Goal: Register for event/course

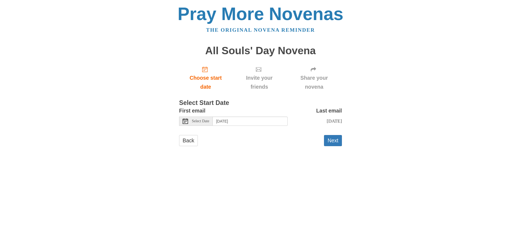
click at [204, 122] on span "Select Date" at bounding box center [200, 121] width 17 height 4
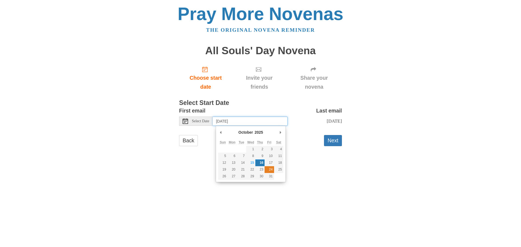
type input "[DATE]"
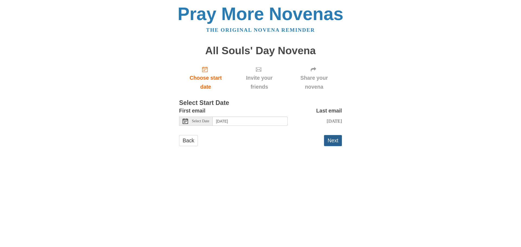
click at [336, 141] on button "Next" at bounding box center [333, 140] width 18 height 11
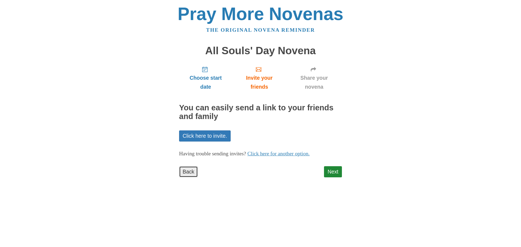
click at [185, 172] on link "Back" at bounding box center [188, 171] width 19 height 11
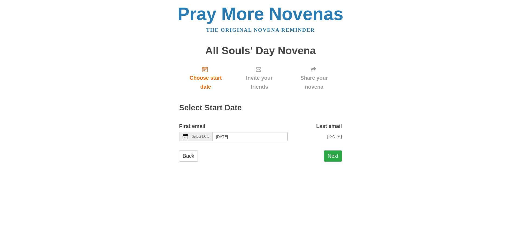
click at [333, 154] on button "Next" at bounding box center [333, 156] width 18 height 11
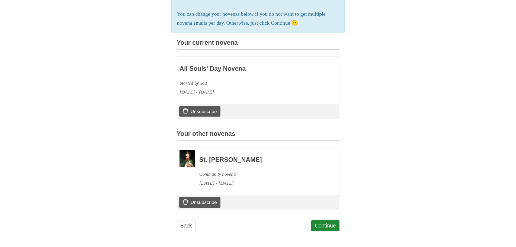
scroll to position [121, 0]
click at [326, 223] on link "Continue" at bounding box center [325, 225] width 28 height 11
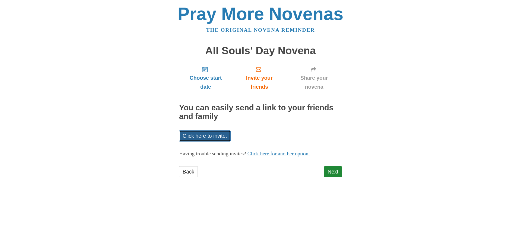
click at [227, 135] on link "Click here to invite." at bounding box center [205, 135] width 52 height 11
click at [300, 154] on link "Click here for another option." at bounding box center [278, 154] width 62 height 6
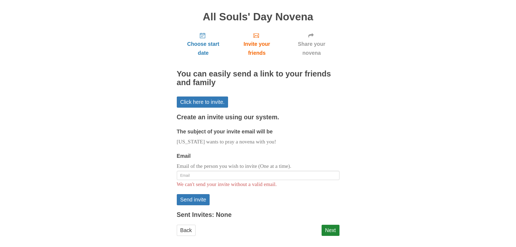
scroll to position [39, 0]
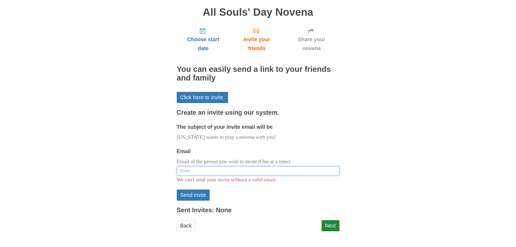
click at [196, 174] on input "Email" at bounding box center [258, 170] width 163 height 9
type input "[EMAIL_ADDRESS][DOMAIN_NAME]"
click at [199, 194] on button "Send invite" at bounding box center [193, 195] width 33 height 11
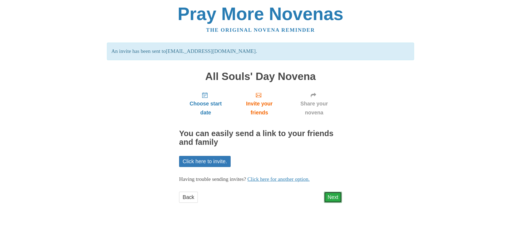
click at [334, 198] on link "Next" at bounding box center [333, 197] width 18 height 11
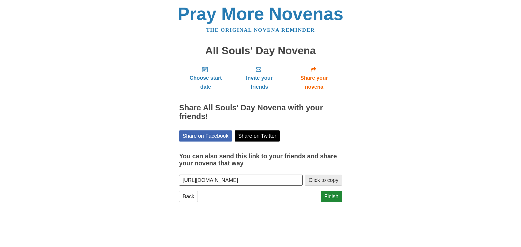
click at [322, 180] on button "Click to copy" at bounding box center [323, 180] width 37 height 11
click at [328, 196] on link "Finish" at bounding box center [331, 196] width 21 height 11
